Goal: Information Seeking & Learning: Learn about a topic

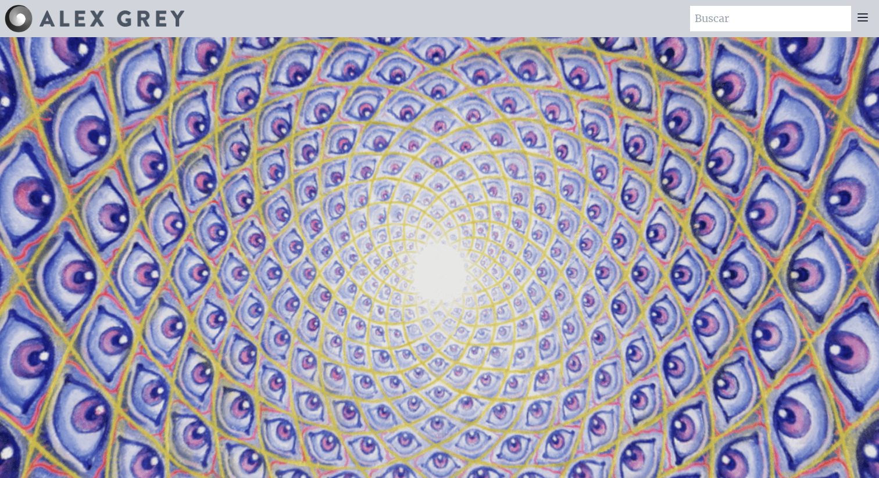
click at [866, 20] on icon at bounding box center [862, 17] width 9 height 7
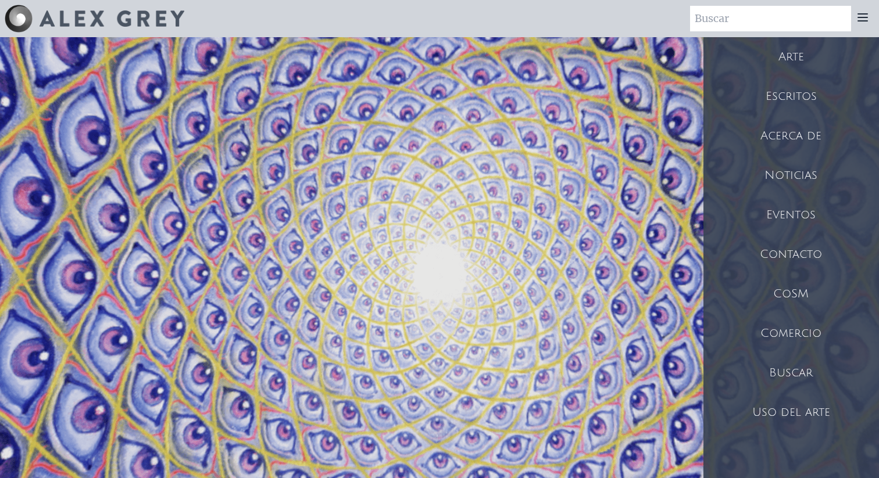
click at [794, 56] on font "Arte" at bounding box center [792, 57] width 26 height 13
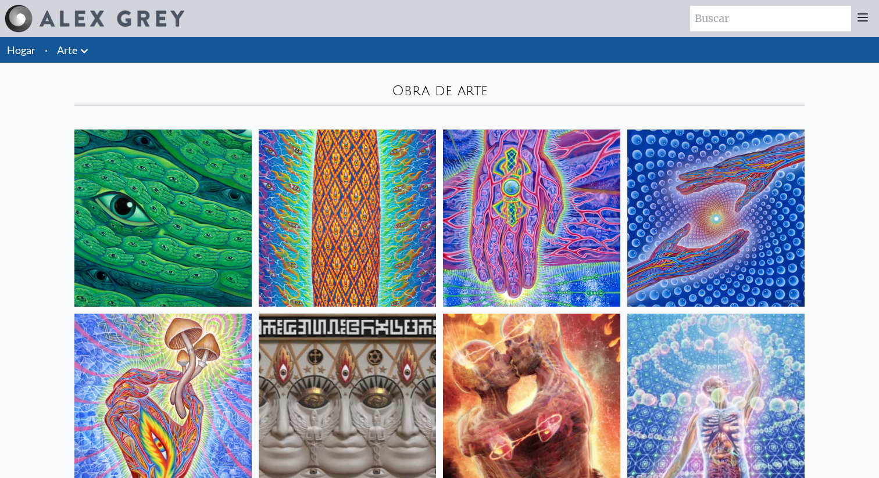
click at [66, 46] on font "Arte" at bounding box center [67, 50] width 20 height 13
click at [88, 51] on icon at bounding box center [84, 51] width 14 height 14
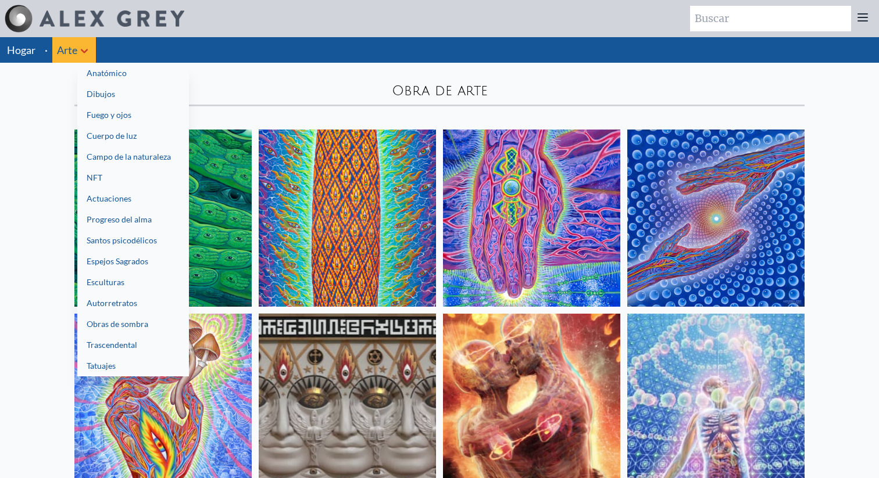
click at [126, 119] on font "Fuego y ojos" at bounding box center [109, 115] width 45 height 10
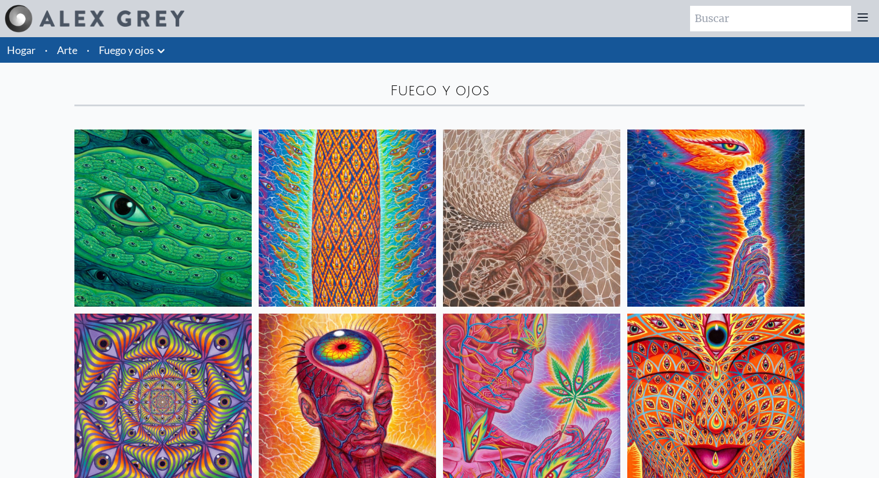
click at [162, 55] on icon at bounding box center [161, 51] width 14 height 14
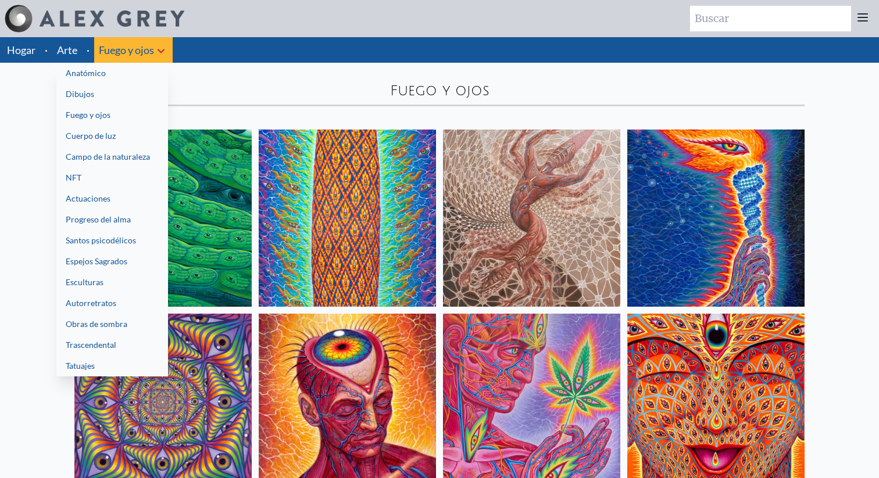
click at [105, 117] on font "Fuego y ojos" at bounding box center [88, 115] width 45 height 10
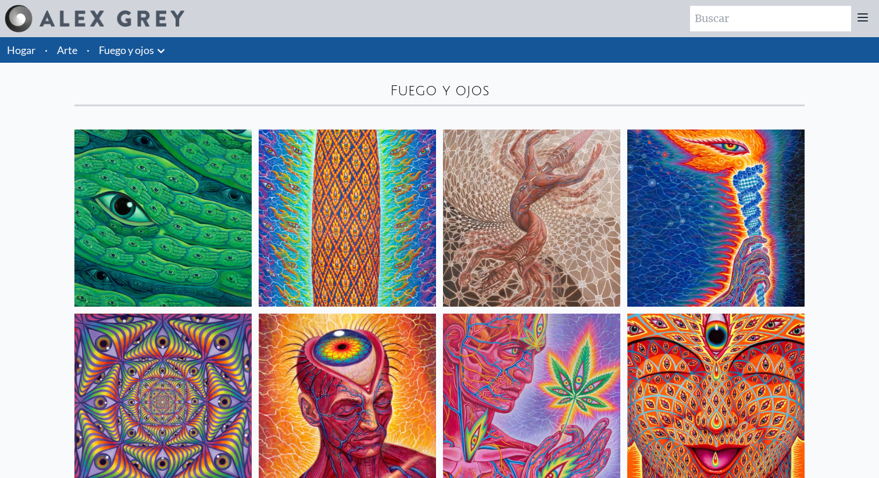
click at [136, 49] on font "Fuego y ojos" at bounding box center [126, 50] width 55 height 13
click at [162, 57] on icon at bounding box center [161, 51] width 14 height 14
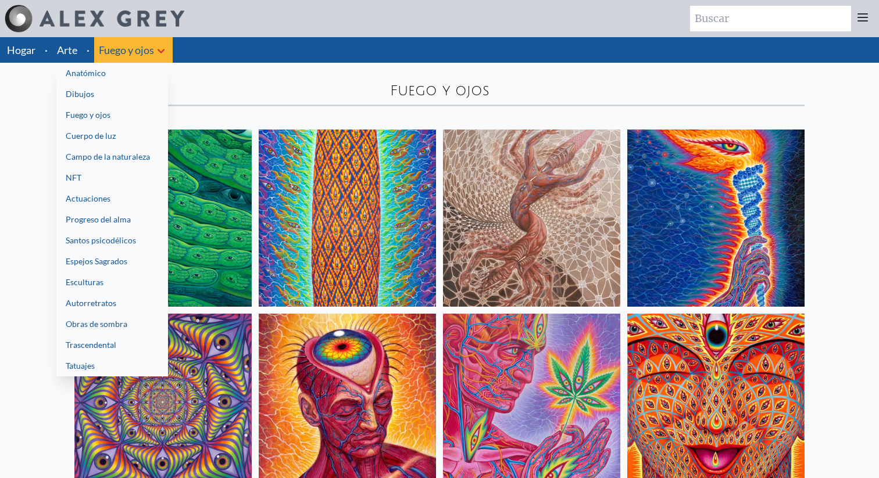
click at [126, 143] on link "Cuerpo de luz" at bounding box center [112, 136] width 112 height 21
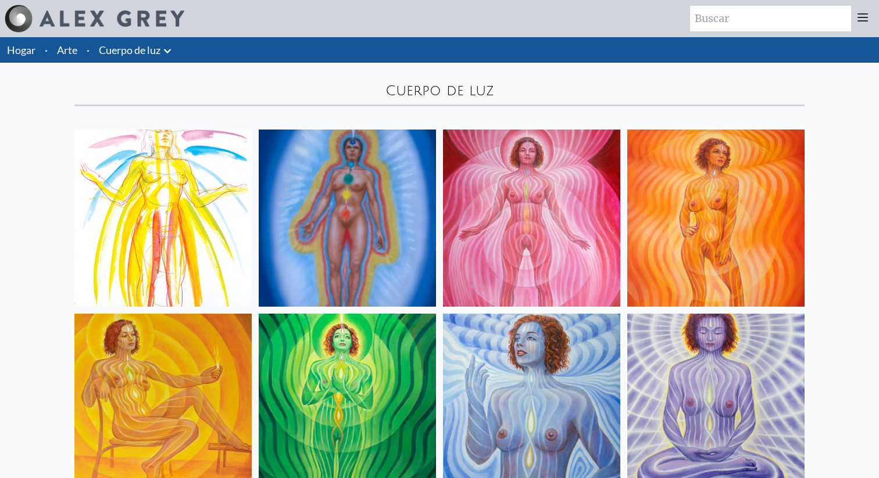
click at [140, 56] on font "Cuerpo de luz" at bounding box center [130, 50] width 62 height 13
click at [151, 55] on font "Cuerpo de luz" at bounding box center [130, 50] width 62 height 13
click at [171, 50] on icon at bounding box center [167, 51] width 7 height 4
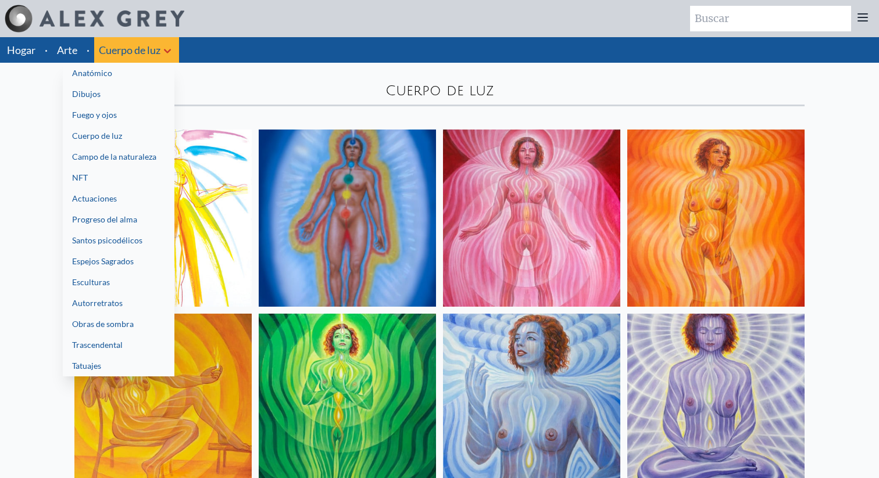
click at [115, 154] on font "Campo de la naturaleza" at bounding box center [114, 157] width 84 height 10
